Goal: Book appointment/travel/reservation

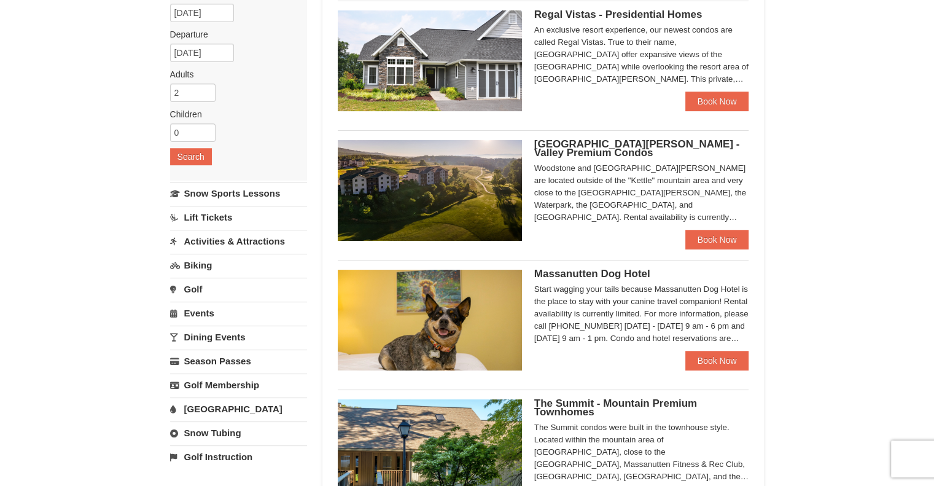
scroll to position [123, 0]
click at [688, 328] on div "Start wagging your tails because Massanutten Dog Hotel is the place to stay wit…" at bounding box center [641, 312] width 215 height 61
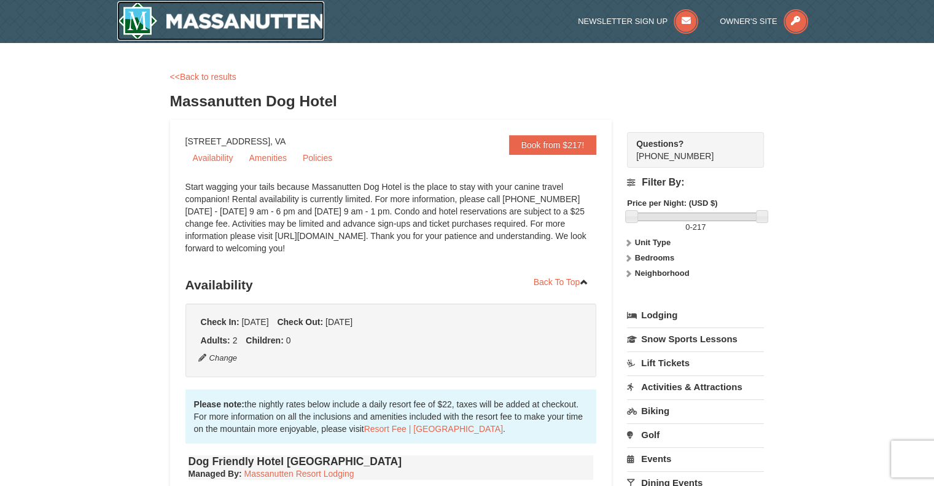
click at [249, 26] on img at bounding box center [220, 20] width 207 height 39
